Goal: Check status: Check status

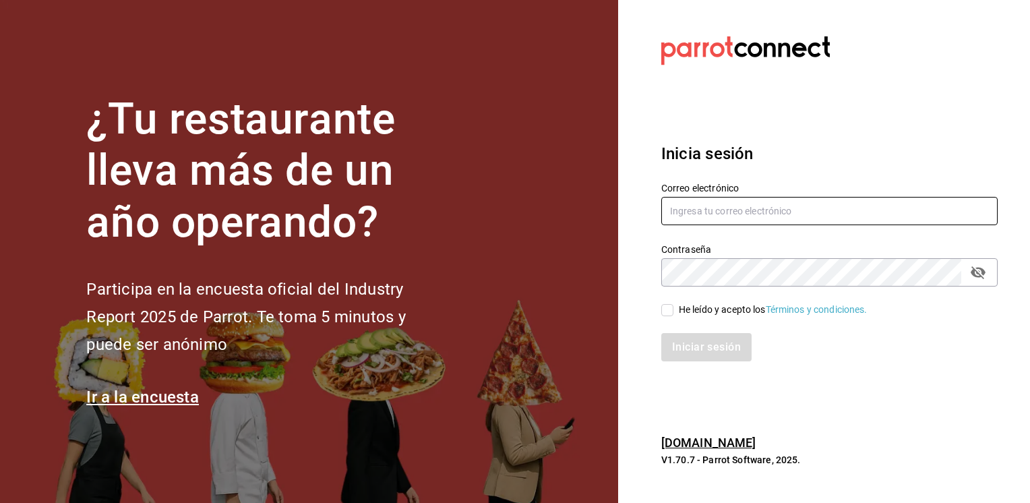
type input "[EMAIL_ADDRESS][PERSON_NAME][DOMAIN_NAME]"
click at [666, 311] on input "He leído y acepto los Términos y condiciones." at bounding box center [668, 310] width 12 height 12
checkbox input "true"
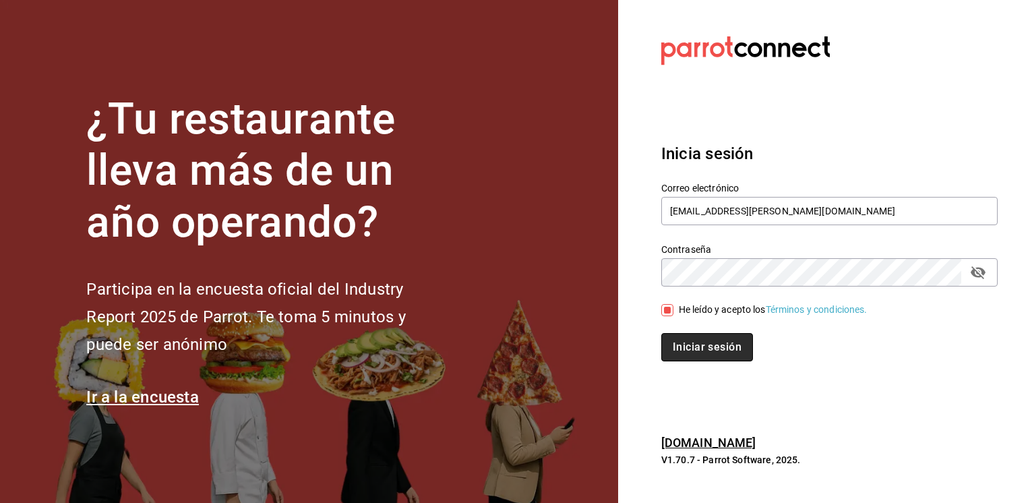
click at [696, 347] on button "Iniciar sesión" at bounding box center [708, 347] width 92 height 28
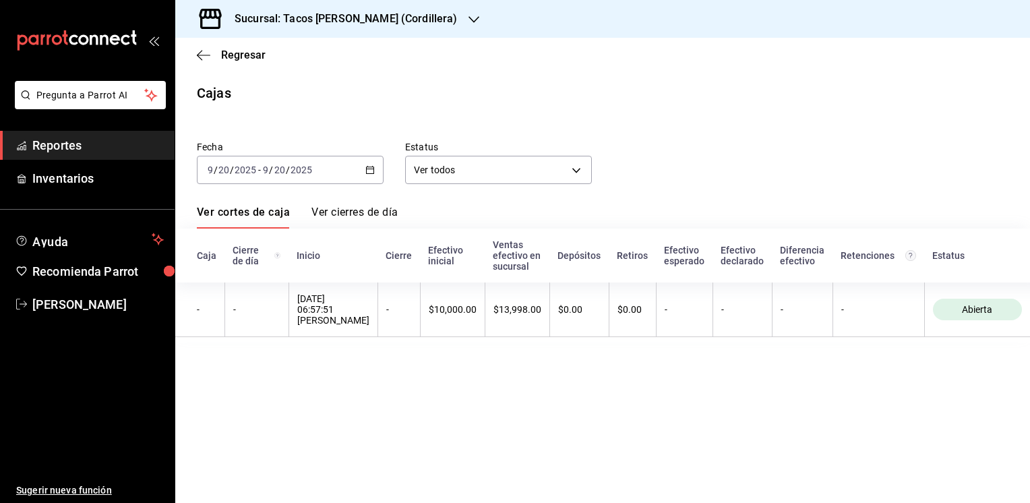
click at [469, 18] on icon "button" at bounding box center [474, 19] width 11 height 11
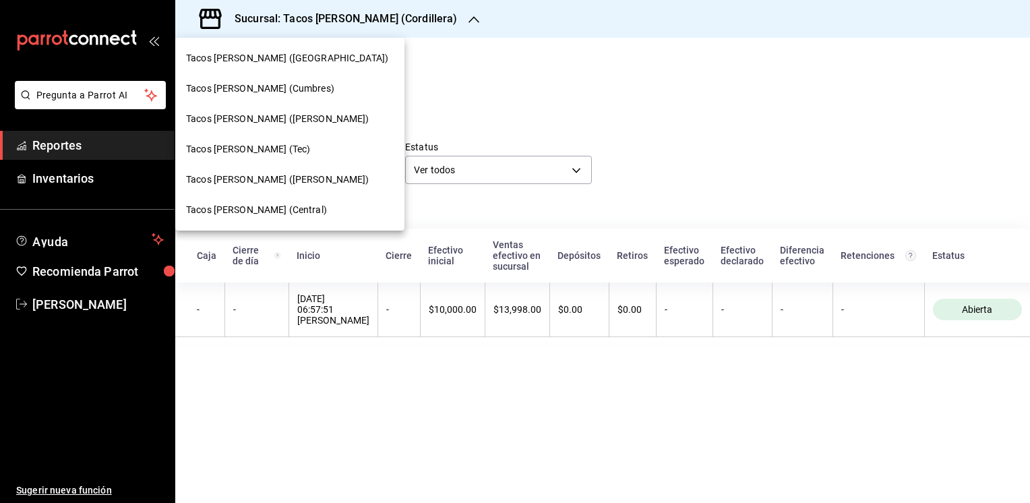
click at [278, 183] on span "Tacos [PERSON_NAME] ([PERSON_NAME])" at bounding box center [277, 180] width 183 height 14
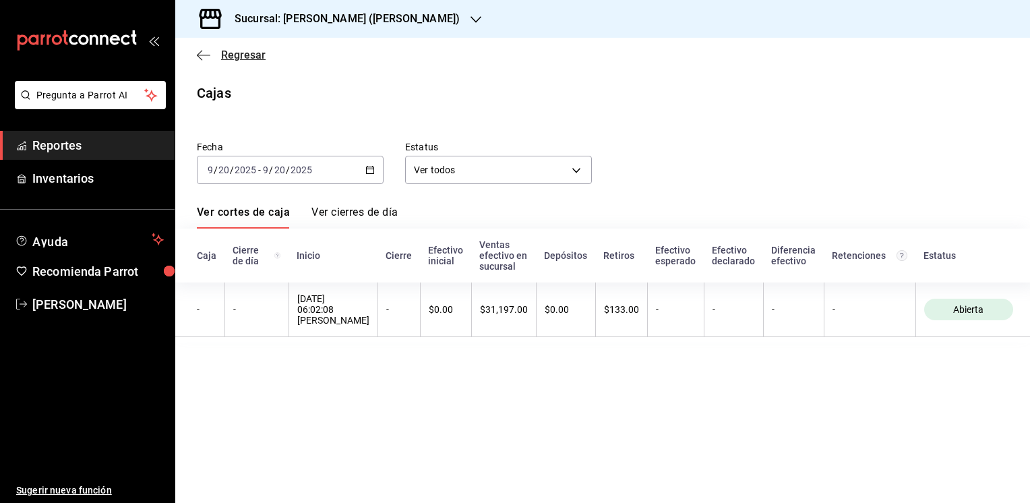
click at [210, 56] on span "Regresar" at bounding box center [231, 55] width 69 height 13
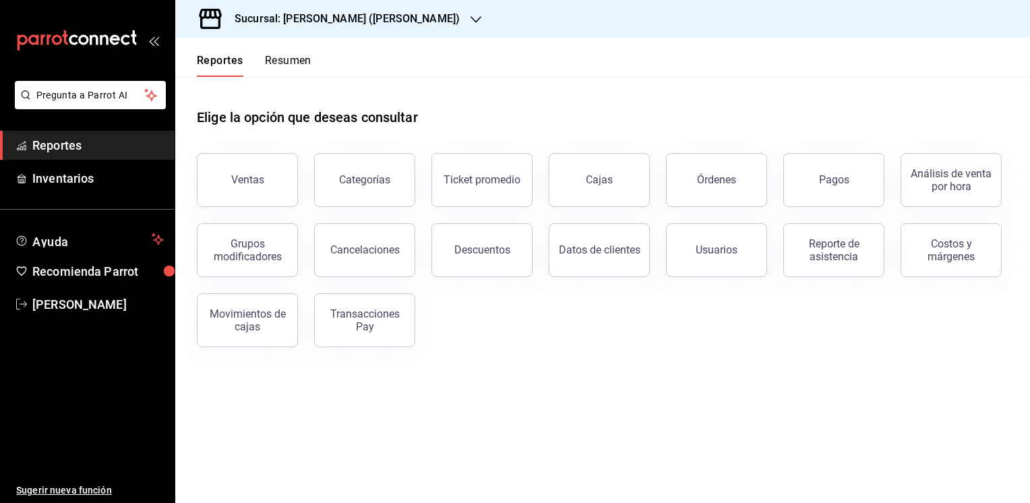
click at [288, 57] on button "Resumen" at bounding box center [288, 65] width 47 height 23
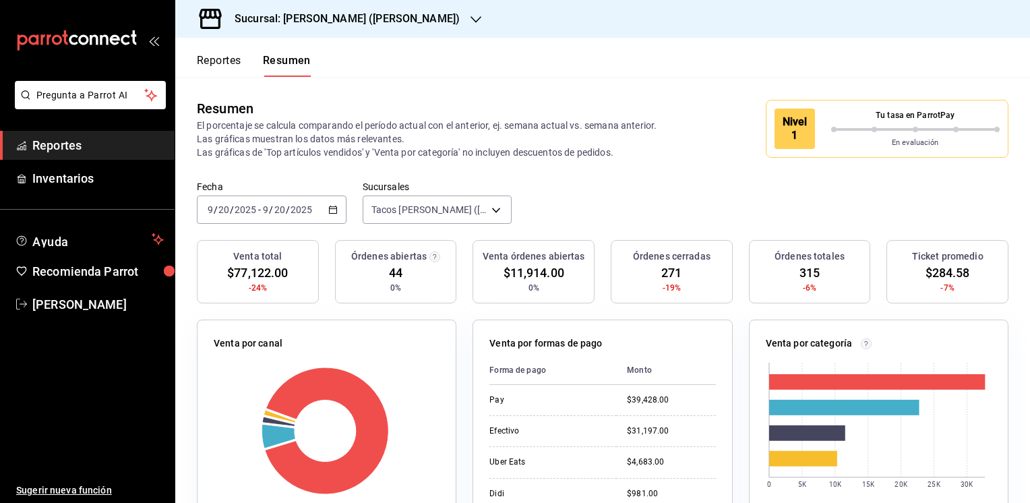
click at [471, 19] on icon "button" at bounding box center [476, 19] width 11 height 11
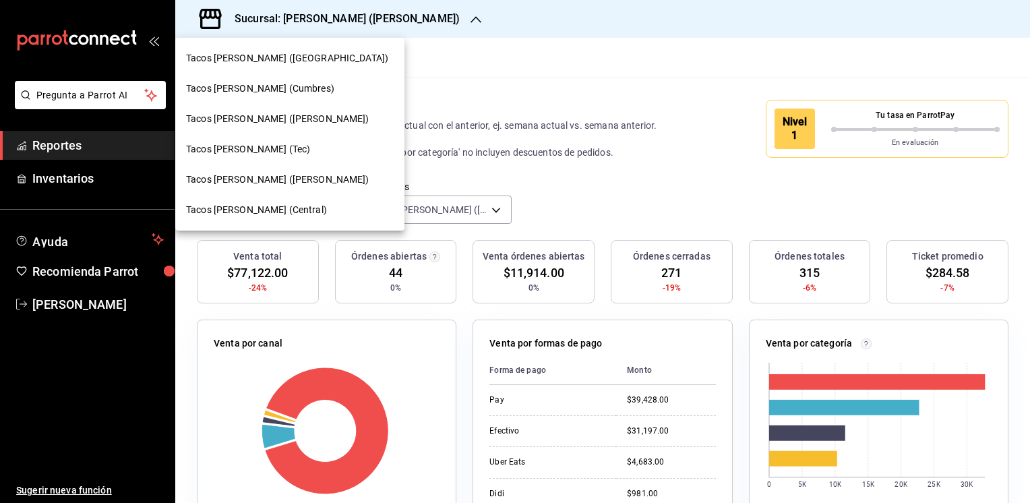
click at [266, 117] on span "Tacos don Pedro (Escobedo)" at bounding box center [277, 119] width 183 height 14
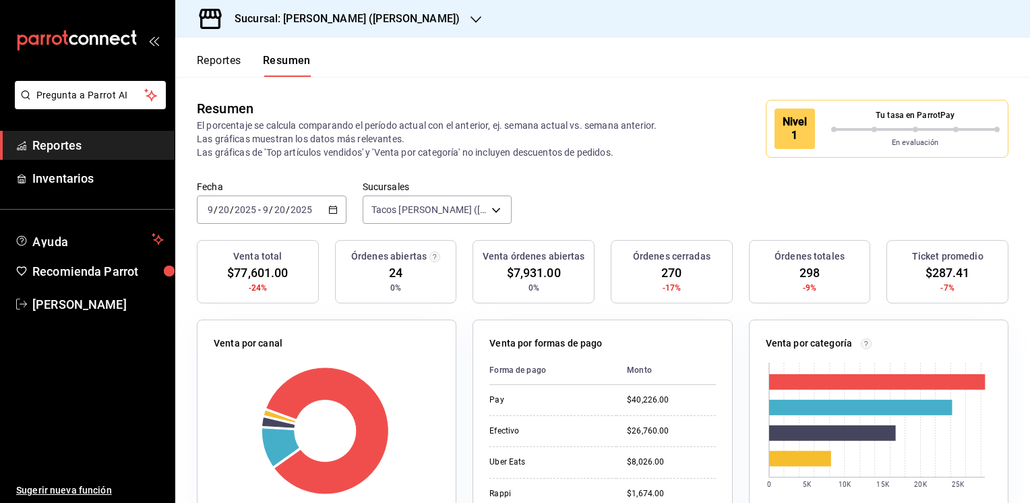
click at [471, 21] on icon "button" at bounding box center [476, 19] width 11 height 7
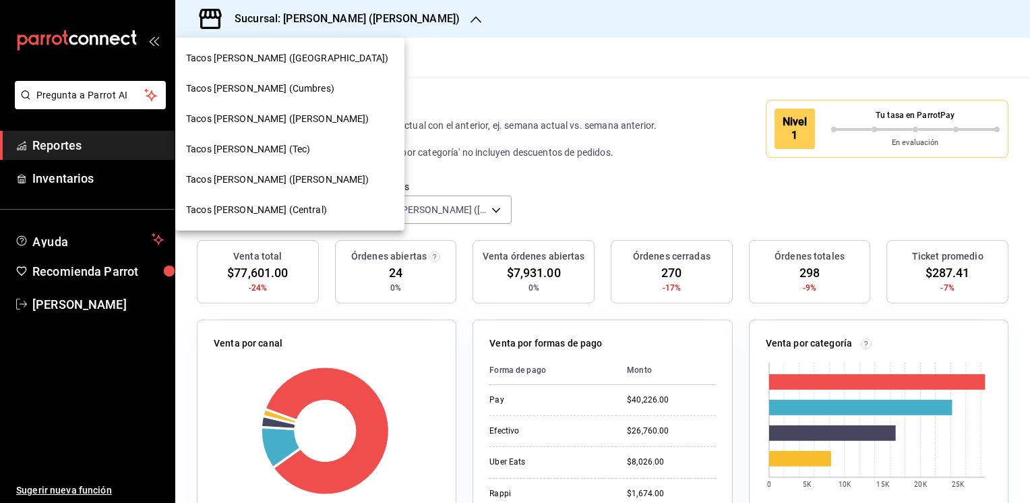
click at [262, 180] on span "Tacos don Pedro (bartolomeo)" at bounding box center [277, 180] width 183 height 14
